Goal: Task Accomplishment & Management: Manage account settings

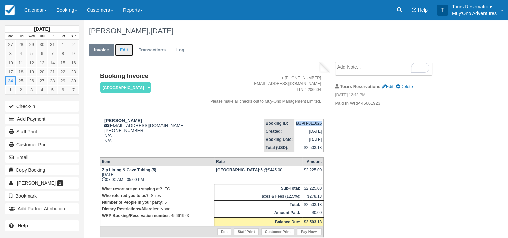
click at [125, 49] on link "Edit" at bounding box center [124, 50] width 18 height 13
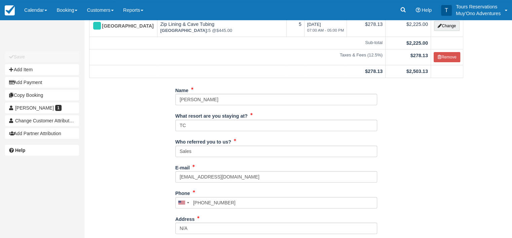
scroll to position [101, 0]
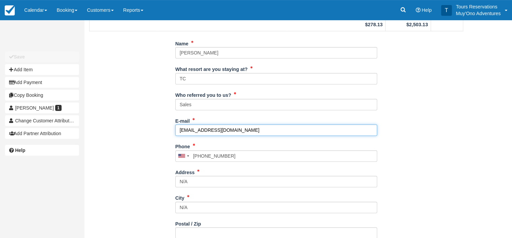
drag, startPoint x: 235, startPoint y: 130, endPoint x: 166, endPoint y: 129, distance: 69.2
click at [166, 129] on div "Name Michael Mete What resort are you staying at? TC Who referred you to us? Sa…" at bounding box center [276, 187] width 384 height 299
paste input "Tervel@terveltrave"
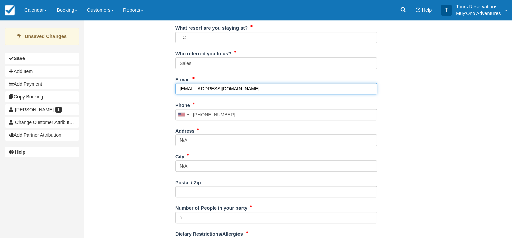
scroll to position [199, 0]
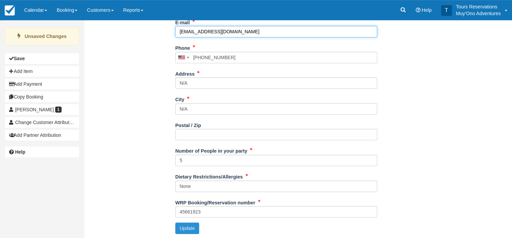
type input "Tervel@terveltravel.com"
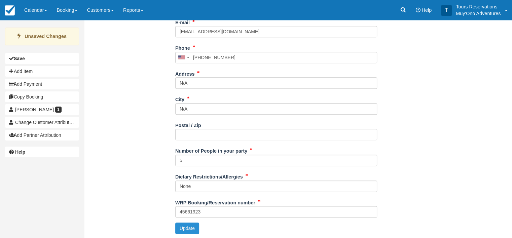
click at [188, 227] on button "Update" at bounding box center [187, 227] width 24 height 11
type input "+17735925003"
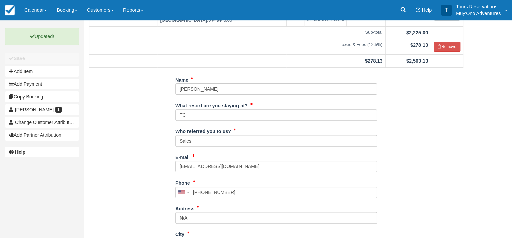
scroll to position [0, 0]
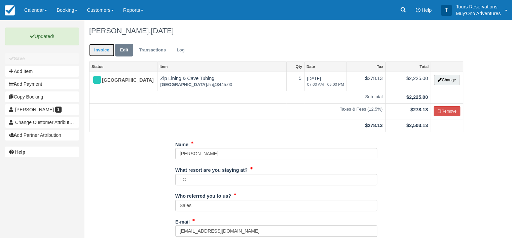
click at [107, 50] on link "Invoice" at bounding box center [101, 50] width 25 height 13
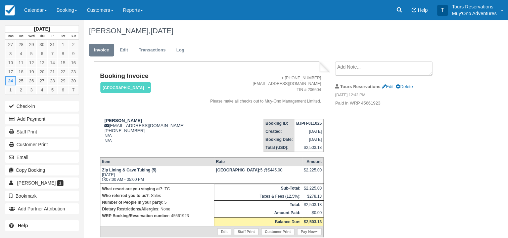
scroll to position [30, 0]
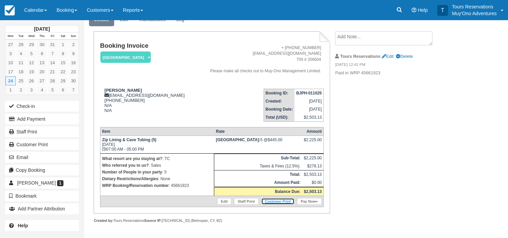
click at [281, 203] on link "Customer Print" at bounding box center [277, 201] width 33 height 7
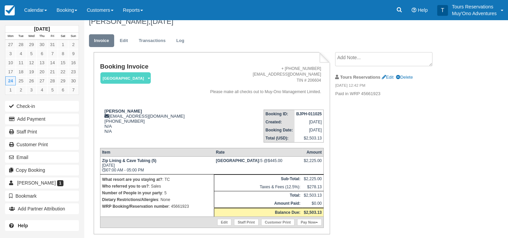
scroll to position [0, 0]
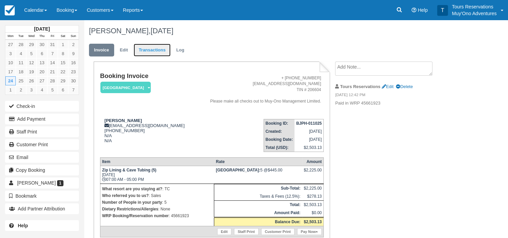
click at [155, 48] on link "Transactions" at bounding box center [152, 50] width 37 height 13
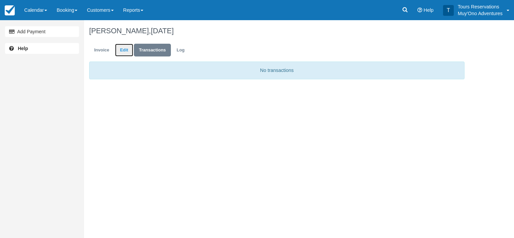
click at [124, 51] on link "Edit" at bounding box center [124, 50] width 18 height 13
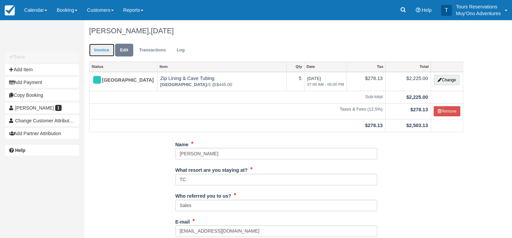
click at [104, 49] on link "Invoice" at bounding box center [101, 50] width 25 height 13
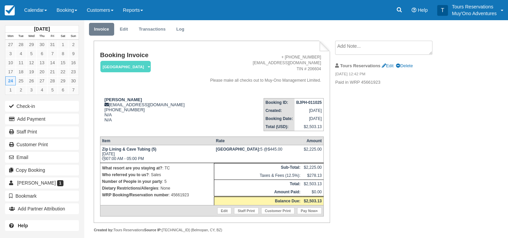
scroll to position [30, 0]
